Goal: Task Accomplishment & Management: Manage account settings

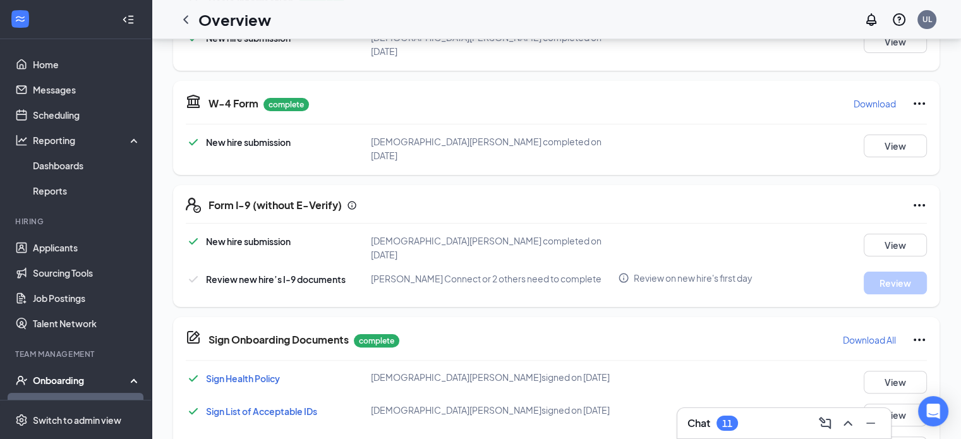
click at [62, 393] on link "Overview" at bounding box center [87, 405] width 108 height 25
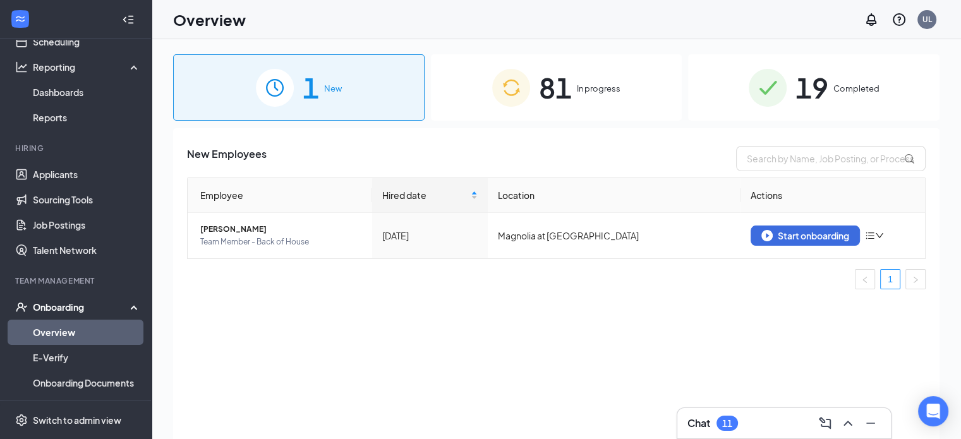
click at [849, 92] on span "Completed" at bounding box center [856, 88] width 46 height 13
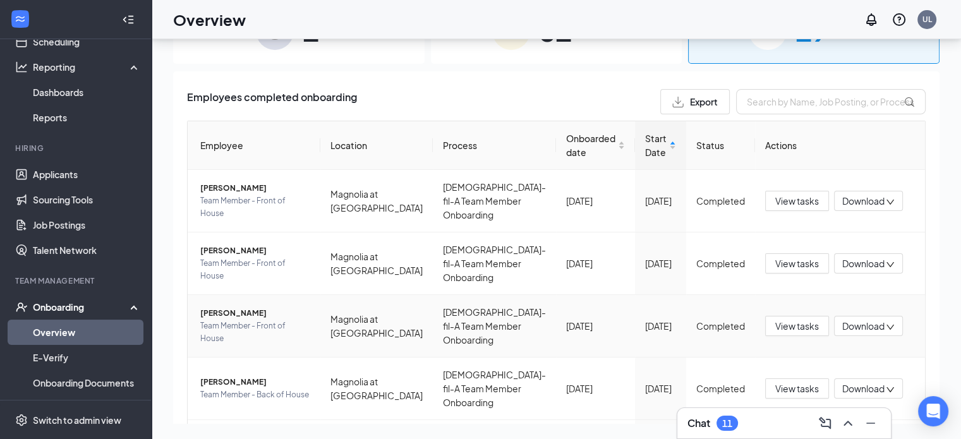
scroll to position [455, 0]
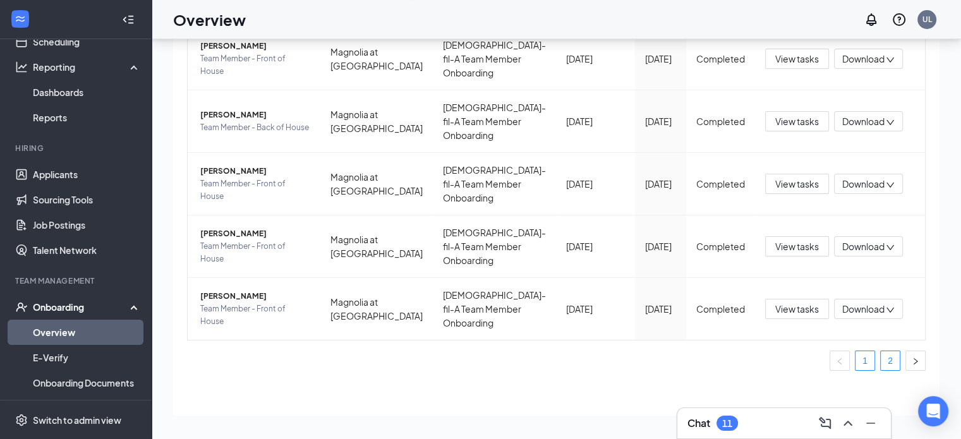
click at [881, 362] on link "2" at bounding box center [890, 360] width 19 height 19
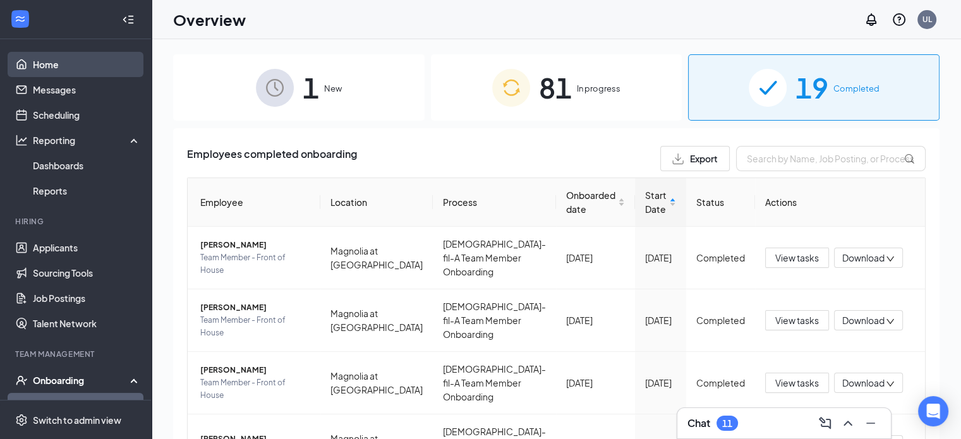
click at [81, 66] on link "Home" at bounding box center [87, 64] width 108 height 25
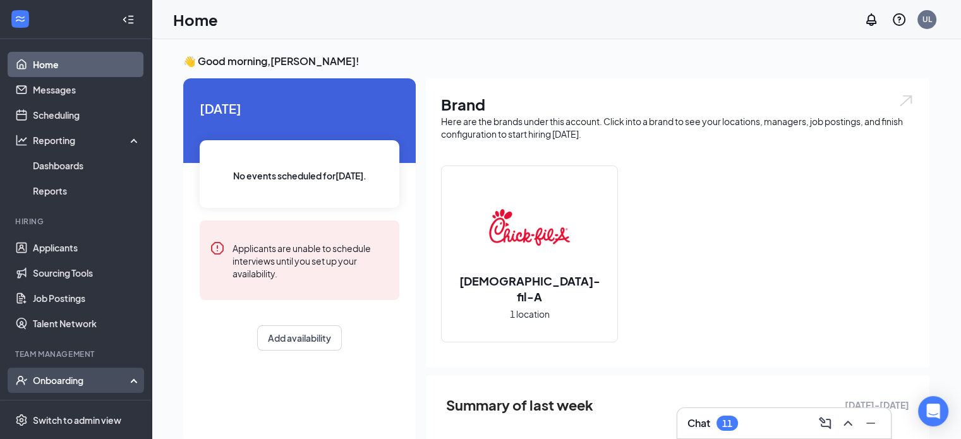
click at [69, 384] on div "Onboarding" at bounding box center [81, 380] width 97 height 13
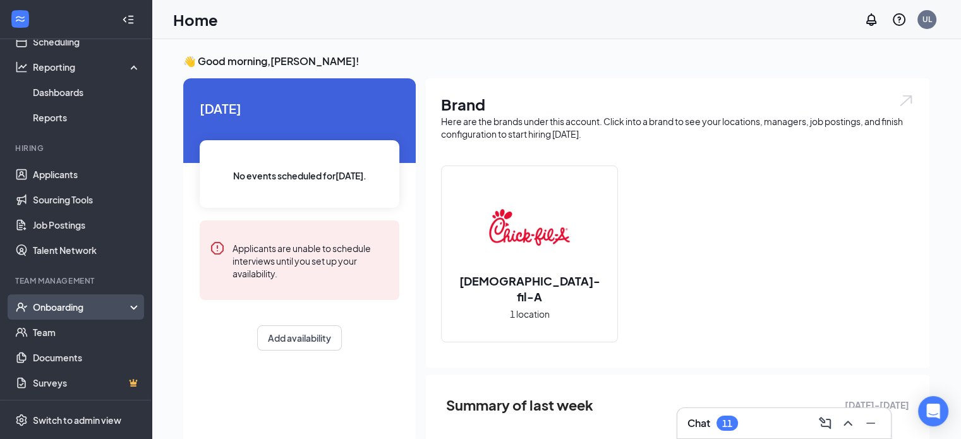
click at [76, 301] on div "Onboarding" at bounding box center [81, 307] width 97 height 13
click at [77, 328] on link "Overview" at bounding box center [87, 332] width 108 height 25
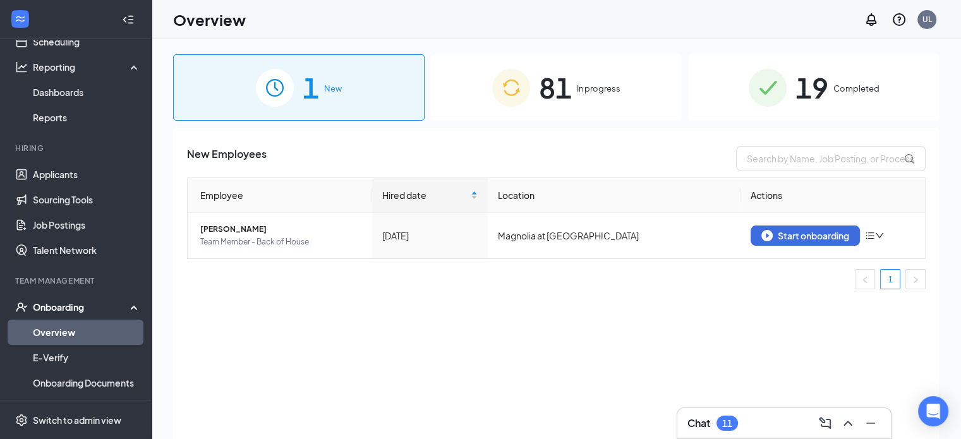
click at [618, 100] on div "81 In progress" at bounding box center [556, 87] width 251 height 66
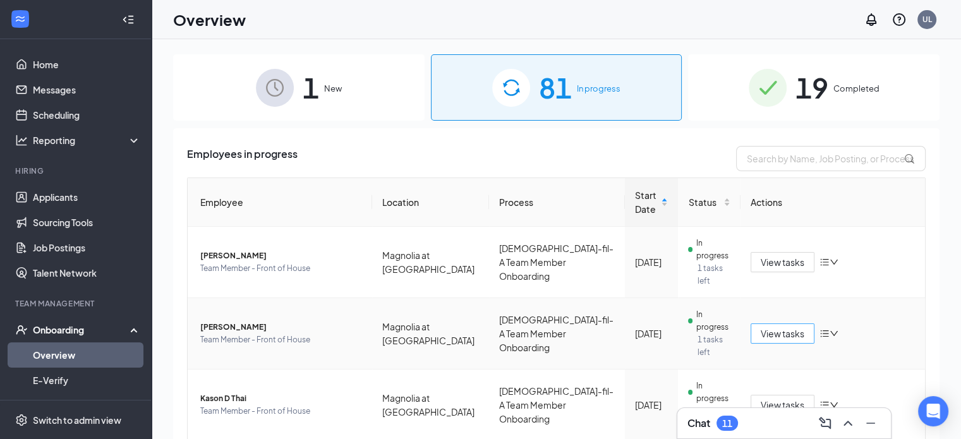
click at [761, 327] on span "View tasks" at bounding box center [783, 334] width 44 height 14
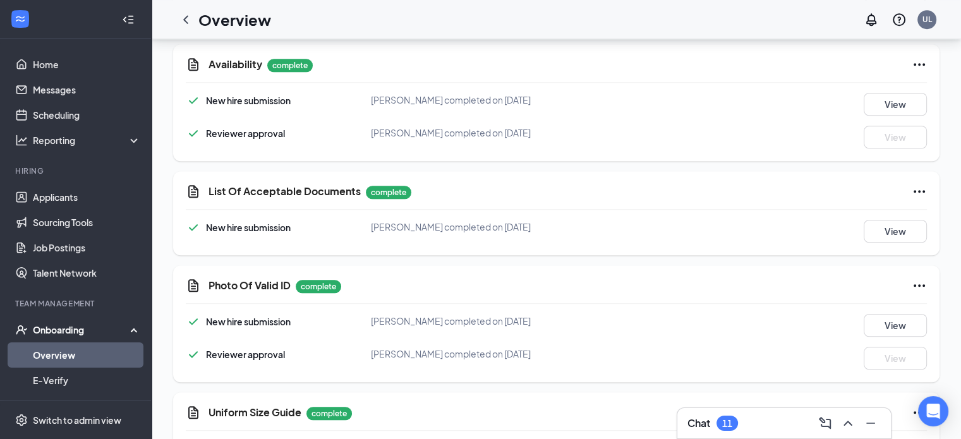
scroll to position [1023, 0]
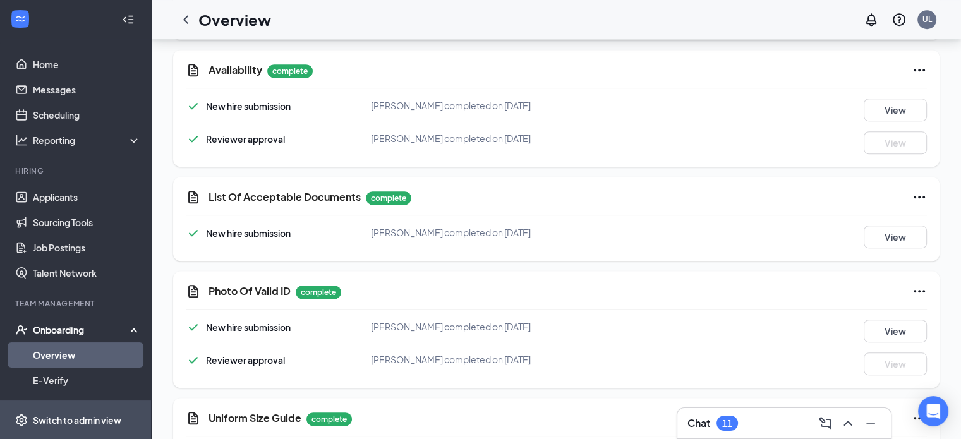
click at [89, 419] on div "Switch to admin view" at bounding box center [77, 420] width 88 height 13
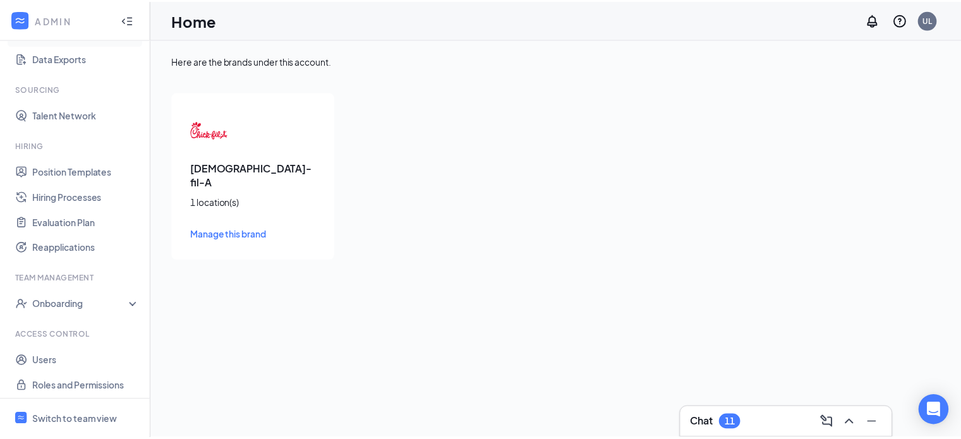
scroll to position [194, 0]
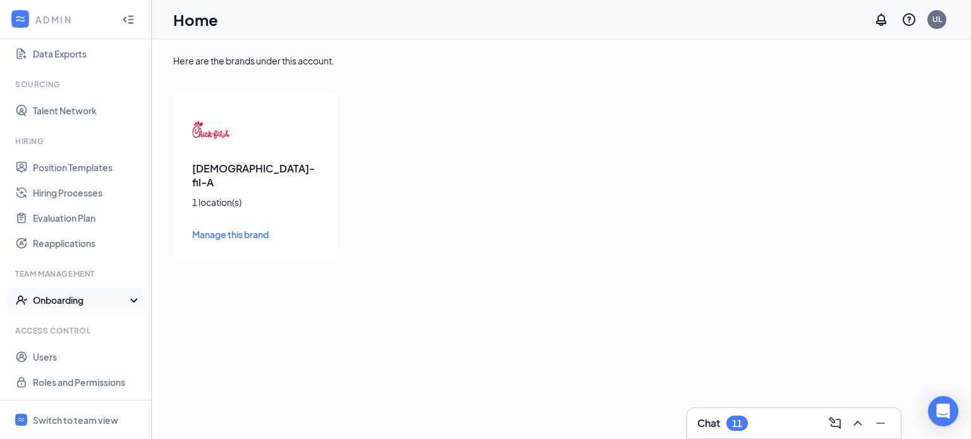
click at [109, 307] on div "Onboarding" at bounding box center [76, 300] width 152 height 25
click at [97, 330] on link "Onboarding Processes" at bounding box center [87, 325] width 108 height 25
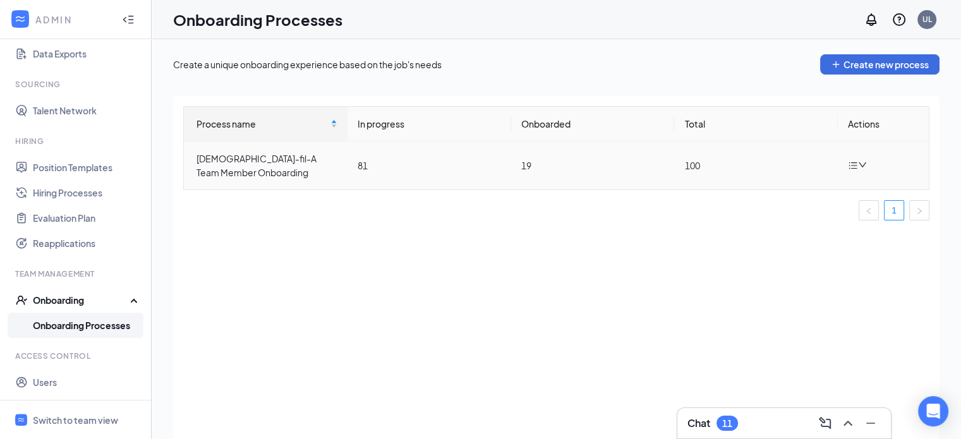
click at [519, 159] on td "19" at bounding box center [593, 166] width 164 height 48
click at [366, 169] on td "81" at bounding box center [430, 166] width 164 height 48
click at [363, 259] on div "Process name In progress Onboarded Total Actions Chick-fil-A Team Member Onboar…" at bounding box center [556, 283] width 766 height 375
drag, startPoint x: 73, startPoint y: 378, endPoint x: 35, endPoint y: 381, distance: 37.4
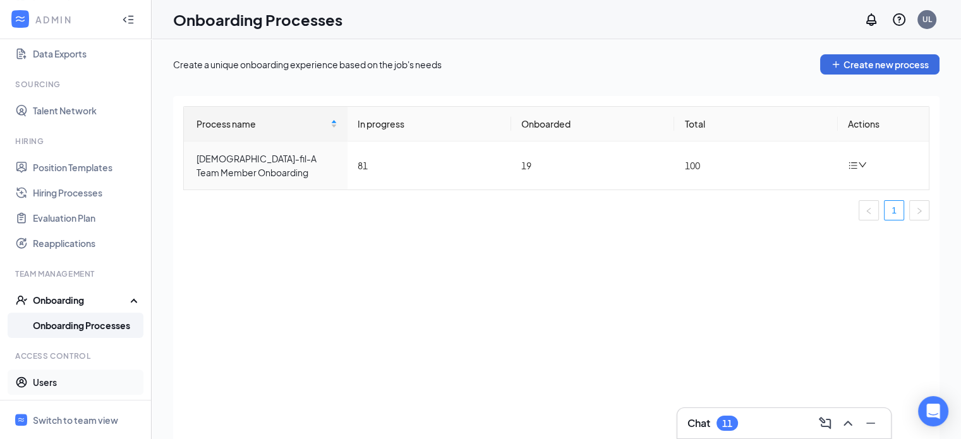
click at [35, 381] on link "Users" at bounding box center [87, 382] width 108 height 25
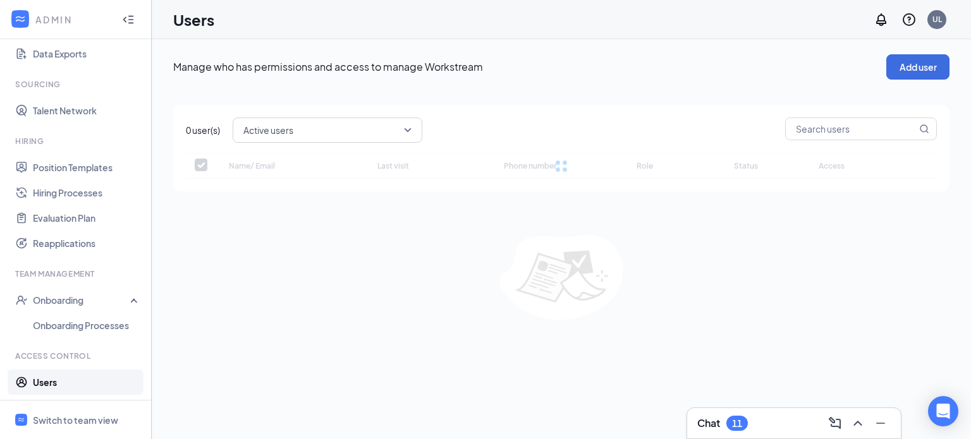
checkbox input "false"
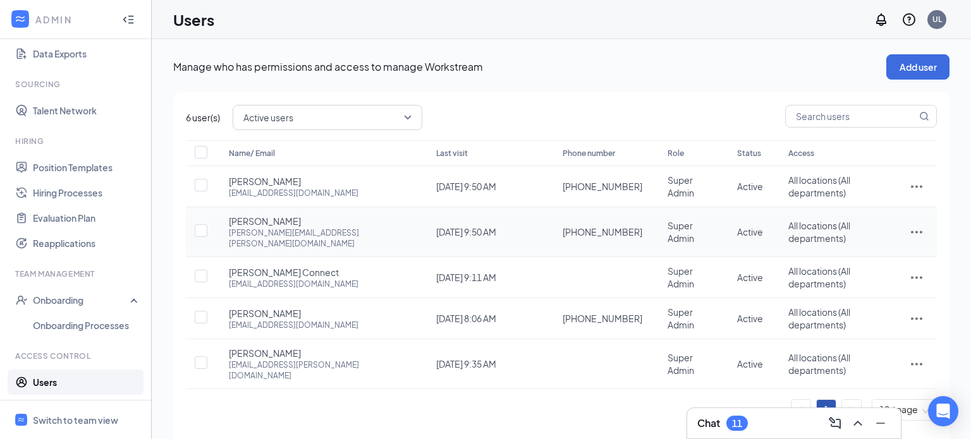
click at [920, 224] on icon "ActionsIcon" at bounding box center [916, 231] width 15 height 15
click at [112, 328] on link "Onboarding Processes" at bounding box center [87, 325] width 108 height 25
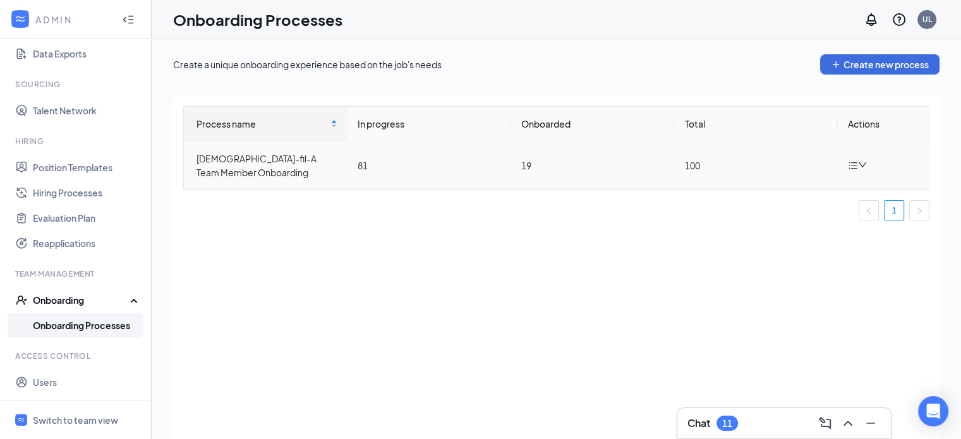
click at [868, 157] on div at bounding box center [859, 165] width 22 height 16
click at [382, 169] on td "81" at bounding box center [430, 166] width 164 height 48
click at [262, 169] on div "[DEMOGRAPHIC_DATA]-fil-A Team Member Onboarding" at bounding box center [267, 166] width 141 height 28
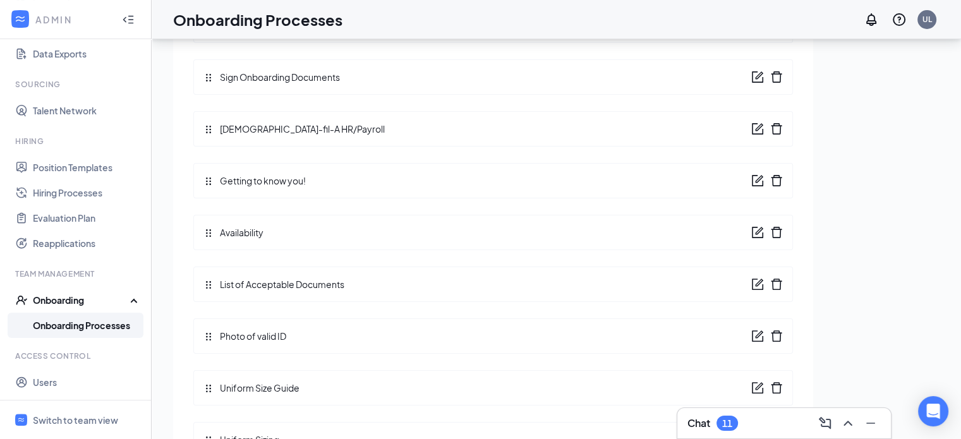
scroll to position [57, 0]
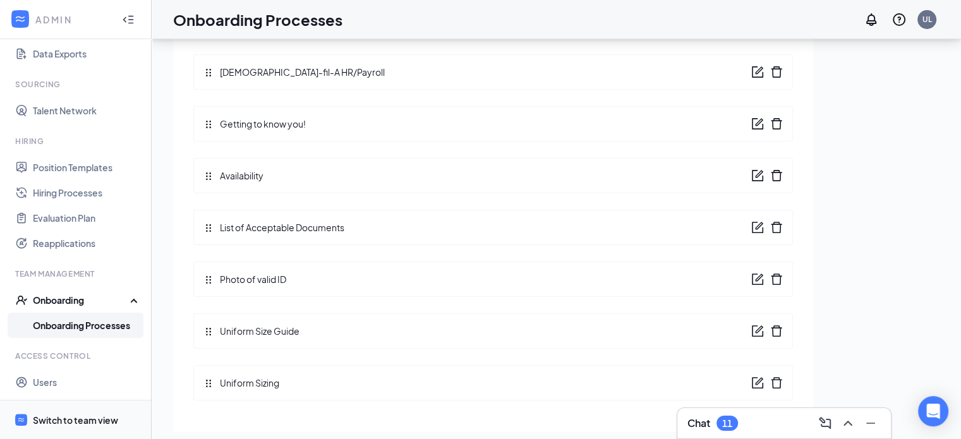
click at [91, 409] on span "Switch to team view" at bounding box center [87, 420] width 108 height 39
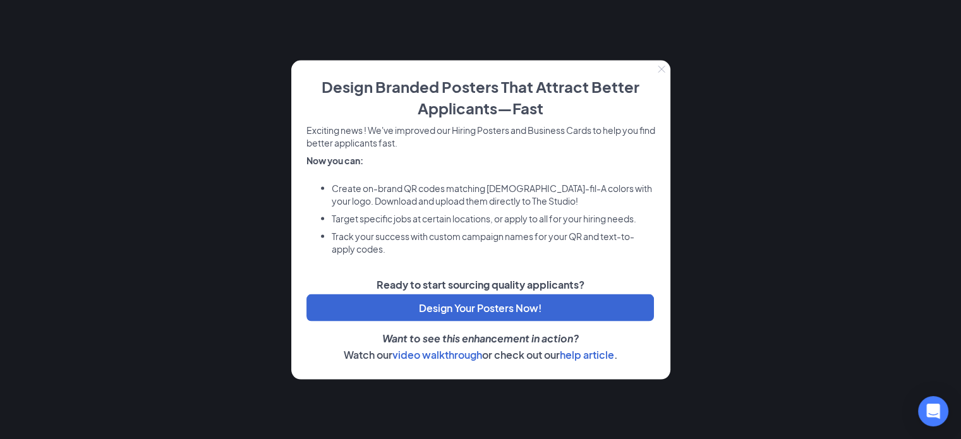
scroll to position [124, 0]
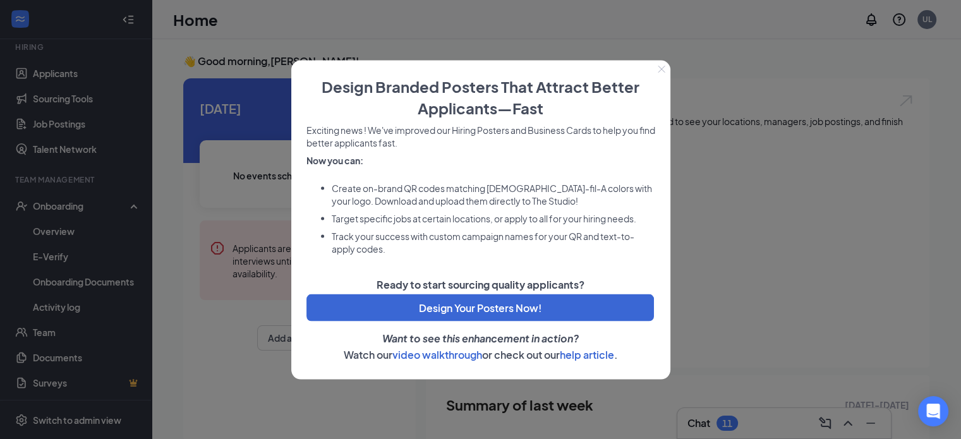
click at [667, 68] on button "Close" at bounding box center [662, 69] width 18 height 18
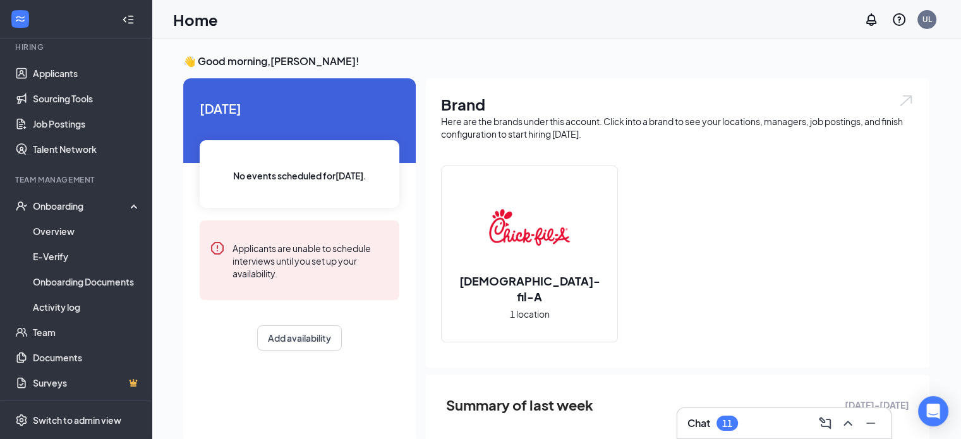
click at [564, 331] on div "Chick-fil-A 1 location" at bounding box center [530, 254] width 176 height 176
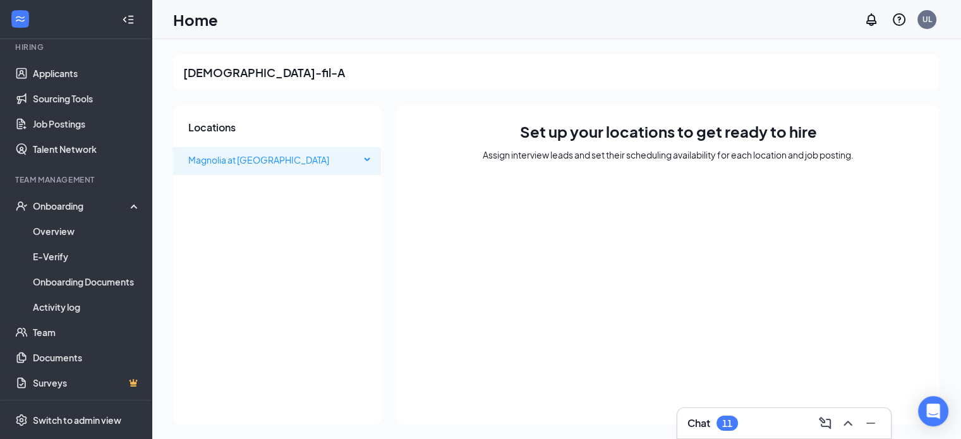
click at [264, 166] on span "Magnolia at [GEOGRAPHIC_DATA]" at bounding box center [274, 159] width 172 height 25
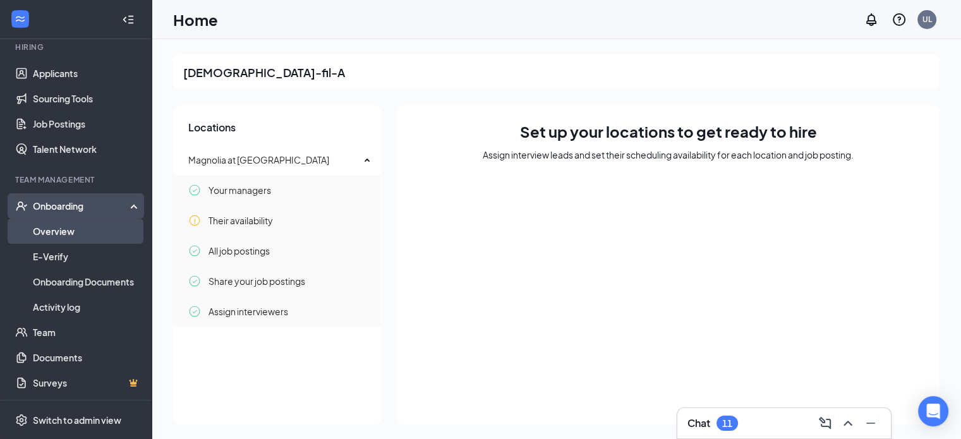
click at [68, 225] on link "Overview" at bounding box center [87, 231] width 108 height 25
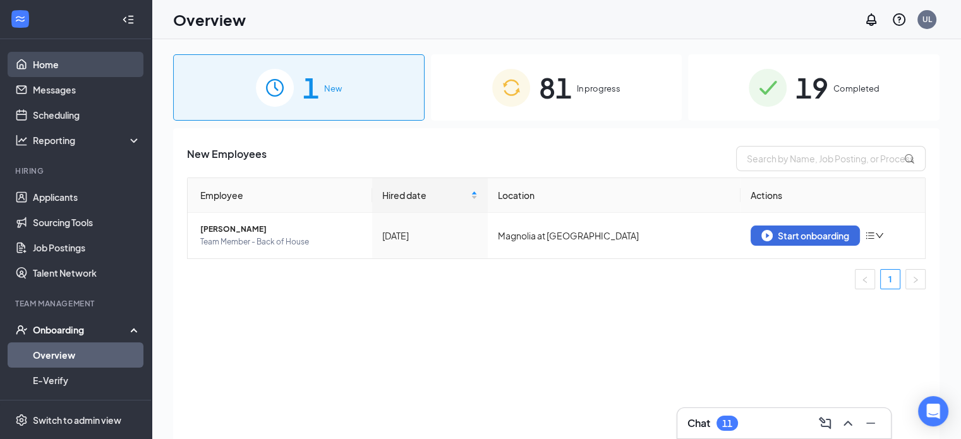
click at [94, 55] on link "Home" at bounding box center [87, 64] width 108 height 25
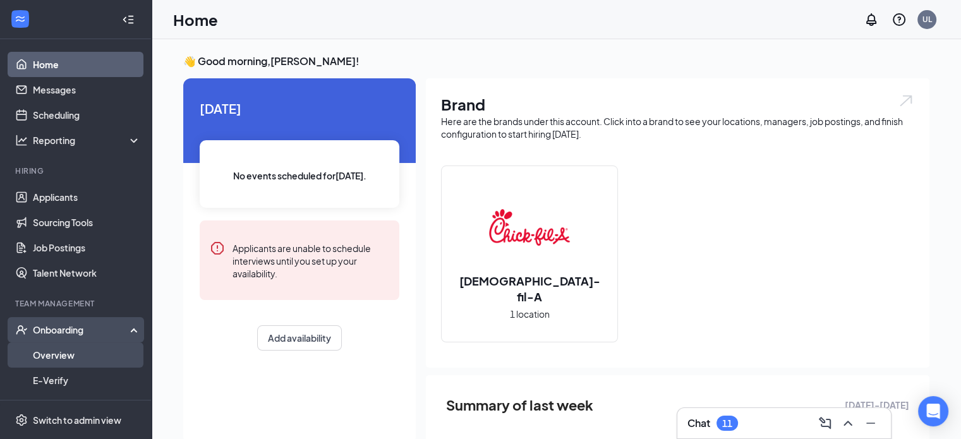
click at [58, 363] on link "Overview" at bounding box center [87, 354] width 108 height 25
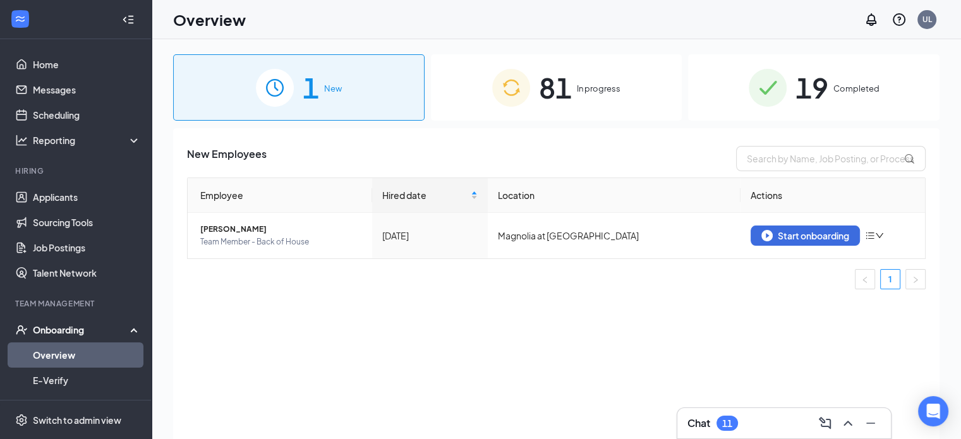
click at [533, 113] on div "81 In progress" at bounding box center [556, 87] width 251 height 66
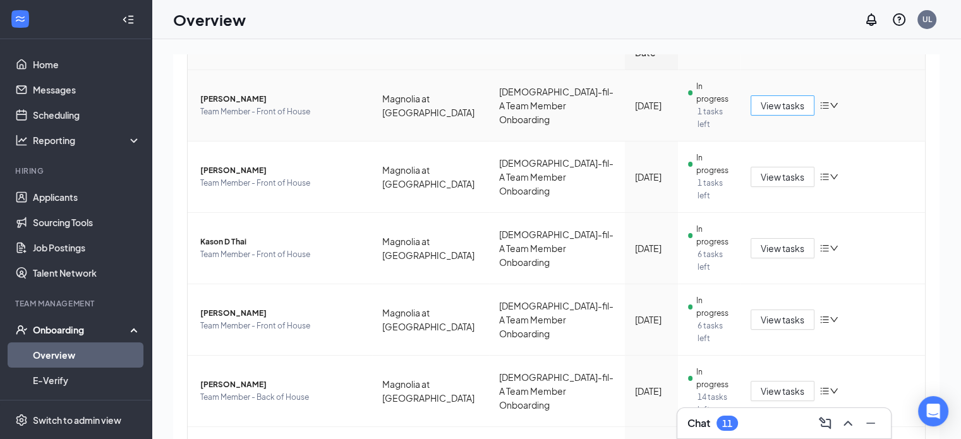
scroll to position [181, 0]
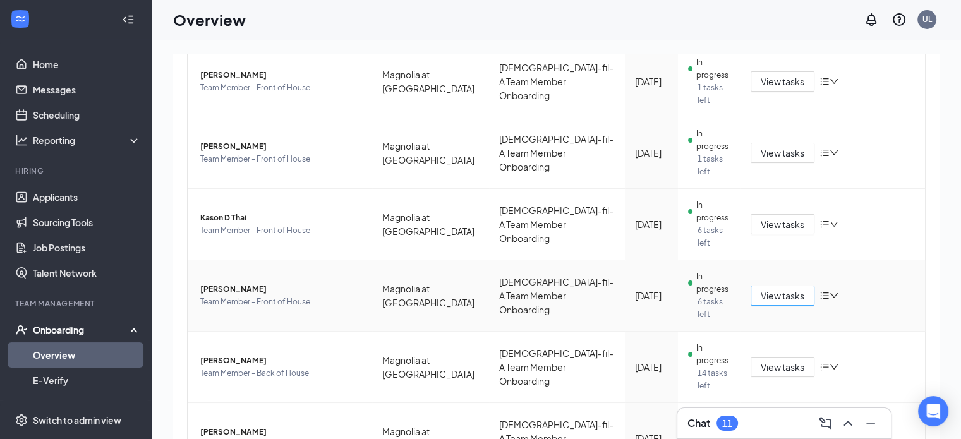
click at [781, 290] on span "View tasks" at bounding box center [783, 296] width 44 height 14
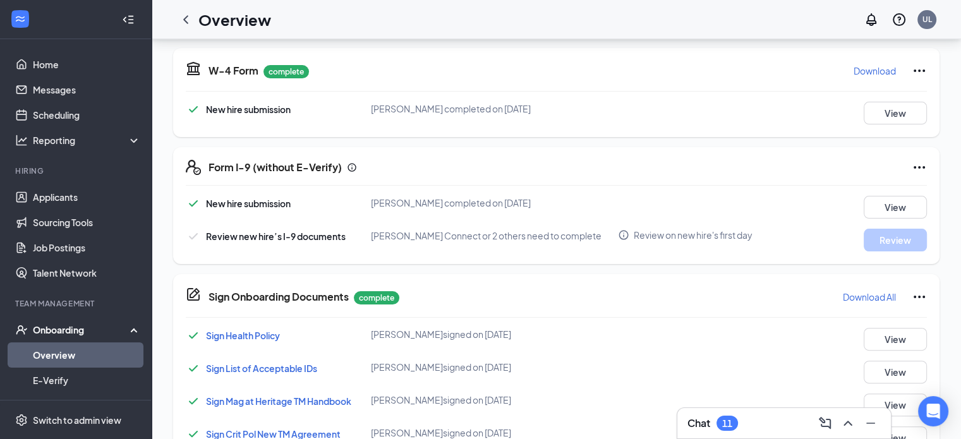
scroll to position [289, 0]
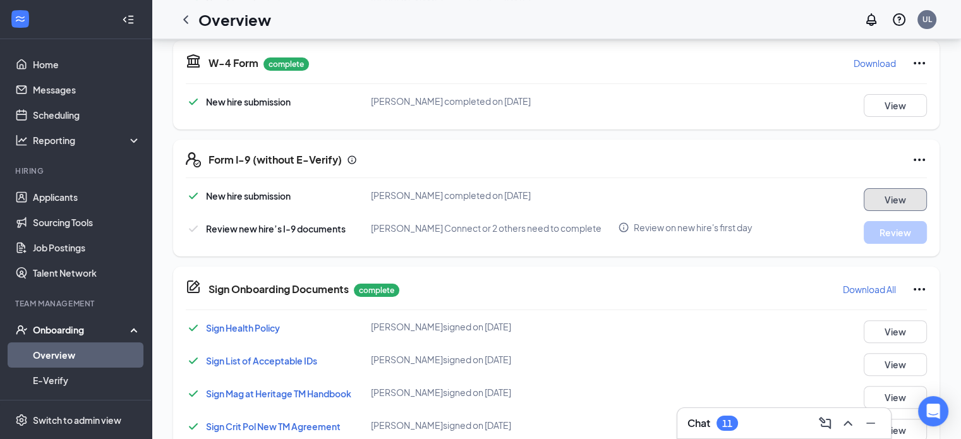
click at [902, 205] on button "View" at bounding box center [895, 199] width 63 height 23
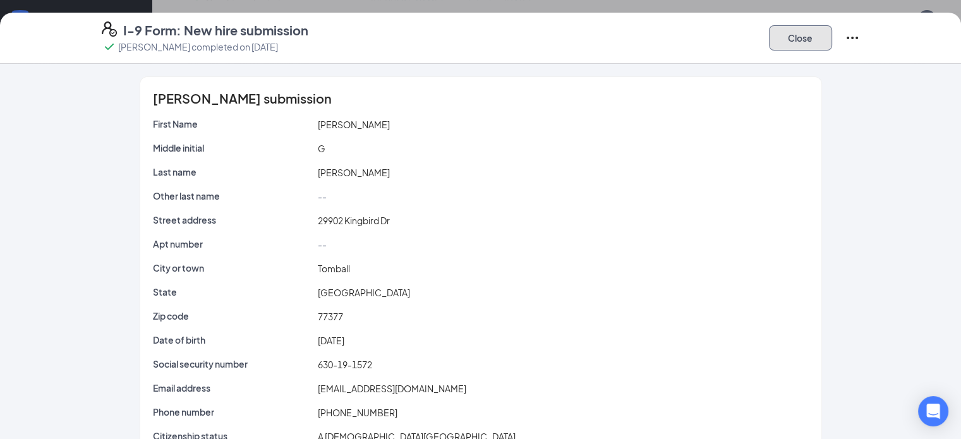
click at [832, 30] on button "Close" at bounding box center [800, 37] width 63 height 25
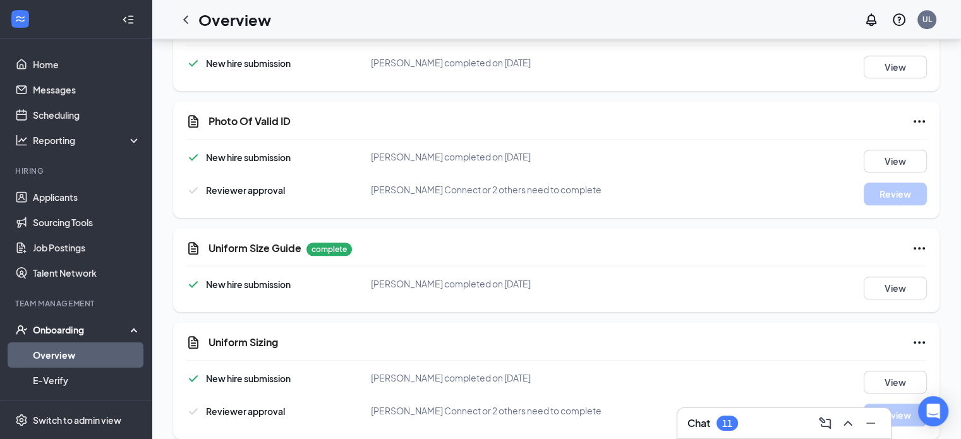
scroll to position [1207, 0]
